Goal: Communication & Community: Answer question/provide support

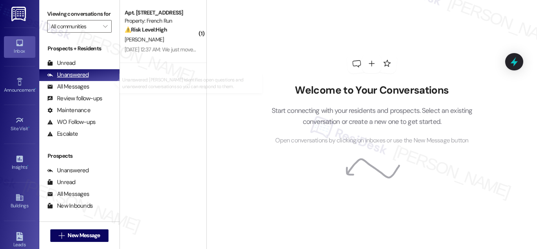
click at [71, 79] on div "Unanswered" at bounding box center [68, 75] width 42 height 8
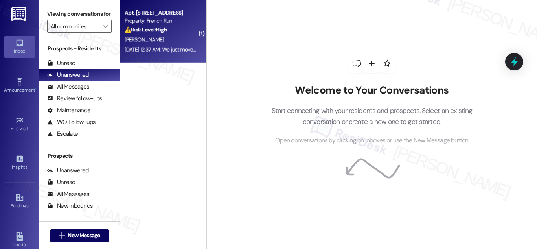
click at [146, 31] on strong "⚠️ Risk Level: High" at bounding box center [146, 29] width 42 height 7
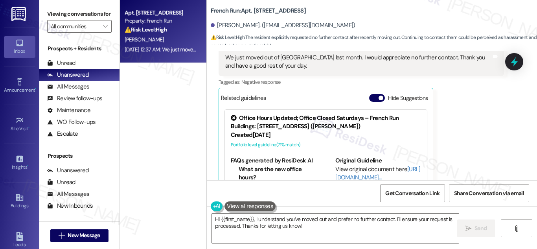
scroll to position [2206, 0]
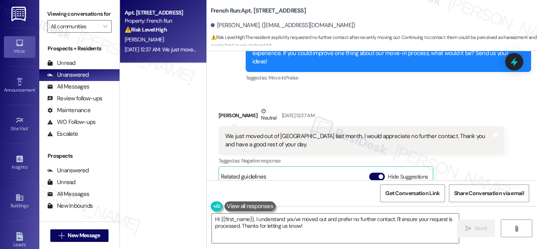
click at [262, 132] on div "We just moved out of [GEOGRAPHIC_DATA] last month. I would appreciate no furthe…" at bounding box center [358, 140] width 266 height 17
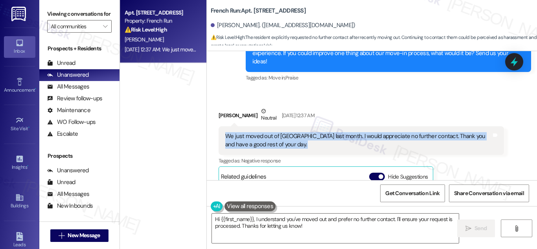
click at [262, 132] on div "We just moved out of [GEOGRAPHIC_DATA] last month. I would appreciate no furthe…" at bounding box center [358, 140] width 266 height 17
copy div "We just moved out of [GEOGRAPHIC_DATA] last month. I would appreciate no furthe…"
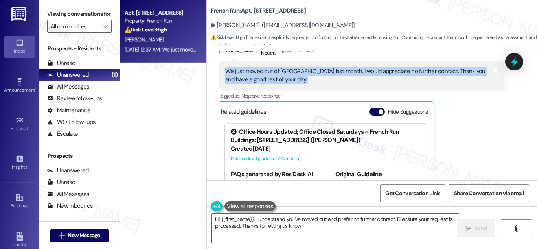
scroll to position [2284, 0]
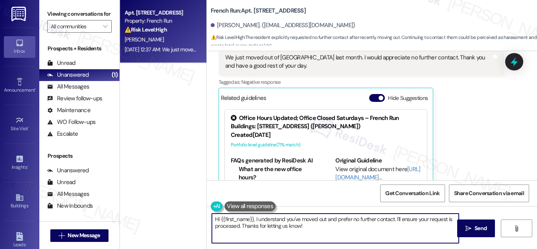
click at [320, 227] on textarea "Hi {{first_name}}, I understand you've moved out and prefer no further contact.…" at bounding box center [335, 228] width 247 height 29
click at [303, 231] on textarea "Hi {{first_name}}, I understand you've moved out and prefer no further contact.…" at bounding box center [335, 228] width 247 height 29
drag, startPoint x: 254, startPoint y: 219, endPoint x: 320, endPoint y: 232, distance: 67.2
click at [320, 232] on textarea "Hi {{first_name}}, I understand you've moved out and prefer no further contact.…" at bounding box center [335, 228] width 247 height 29
paste textarea "Thanks for letting me know—I’ll update the team. I also understand you’d like t…"
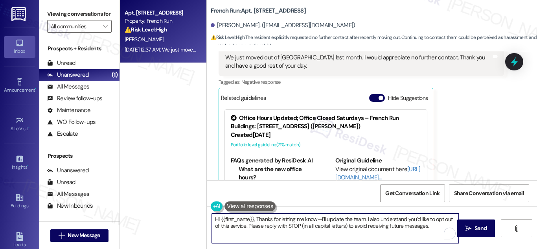
drag, startPoint x: 319, startPoint y: 217, endPoint x: 320, endPoint y: 222, distance: 5.7
click at [319, 217] on textarea "Hi {{first_name}}, Thanks for letting me know—I’ll update the team. I also unde…" at bounding box center [335, 228] width 247 height 29
click at [368, 227] on textarea "Hi {{first_name}}, Thanks for letting me know, I’ll update the team. I also und…" at bounding box center [335, 228] width 247 height 29
click at [306, 219] on textarea "Hi {{first_name}}, Thanks for letting me know, I’ll update the team. I also und…" at bounding box center [335, 228] width 247 height 29
click at [428, 226] on textarea "Hi {{first_name}}, Thanks for letting me know. I’ll update the team. I also und…" at bounding box center [335, 228] width 247 height 29
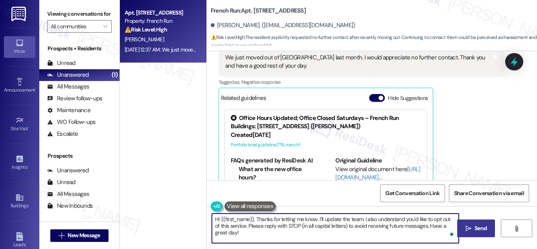
type textarea "Hi {{first_name}}, Thanks for letting me know. I’ll update the team. I also und…"
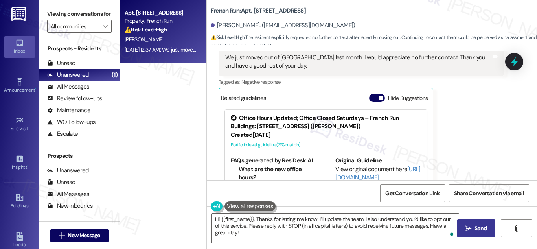
click at [478, 226] on span "Send" at bounding box center [481, 228] width 12 height 8
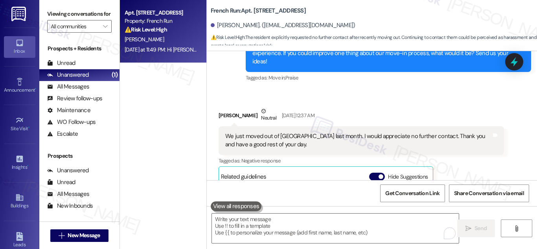
scroll to position [2205, 0]
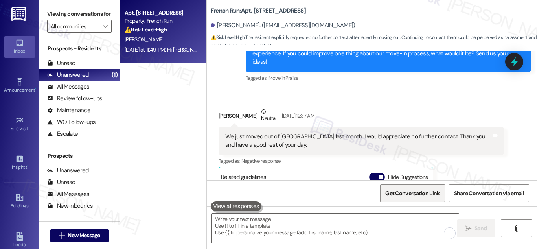
click at [409, 192] on span "Get Conversation Link" at bounding box center [412, 193] width 54 height 8
click at [220, 9] on b "French Run: Apt. [STREET_ADDRESS]" at bounding box center [258, 11] width 95 height 8
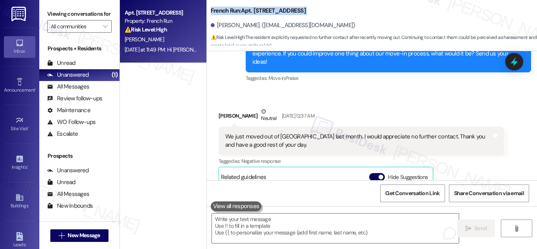
drag, startPoint x: 220, startPoint y: 9, endPoint x: 350, endPoint y: 8, distance: 130.2
click at [350, 9] on div "French Run: Apt. [STREET_ADDRESS]" at bounding box center [289, 11] width 157 height 10
copy div "French Run: Apt. [STREET_ADDRESS]"
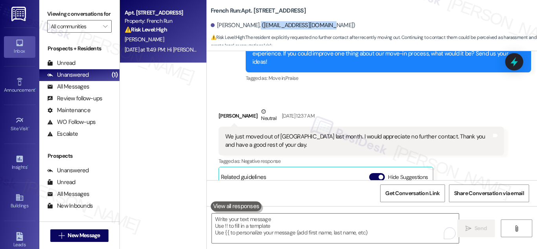
drag, startPoint x: 334, startPoint y: 25, endPoint x: 253, endPoint y: 24, distance: 81.4
click at [253, 24] on div "[PERSON_NAME]. ([EMAIL_ADDRESS][DOMAIN_NAME])" at bounding box center [374, 26] width 326 height 16
copy div "([EMAIL_ADDRESS][DOMAIN_NAME])"
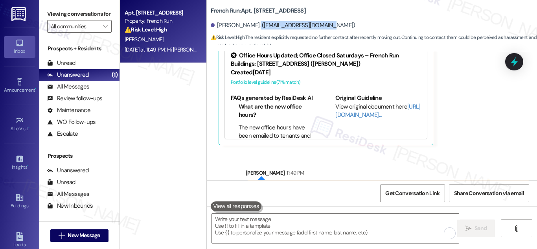
scroll to position [2348, 0]
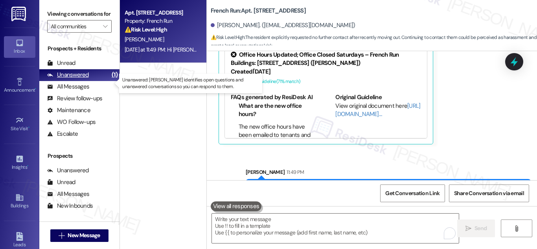
click at [60, 79] on div "Unanswered" at bounding box center [68, 75] width 42 height 8
